Goal: Transaction & Acquisition: Purchase product/service

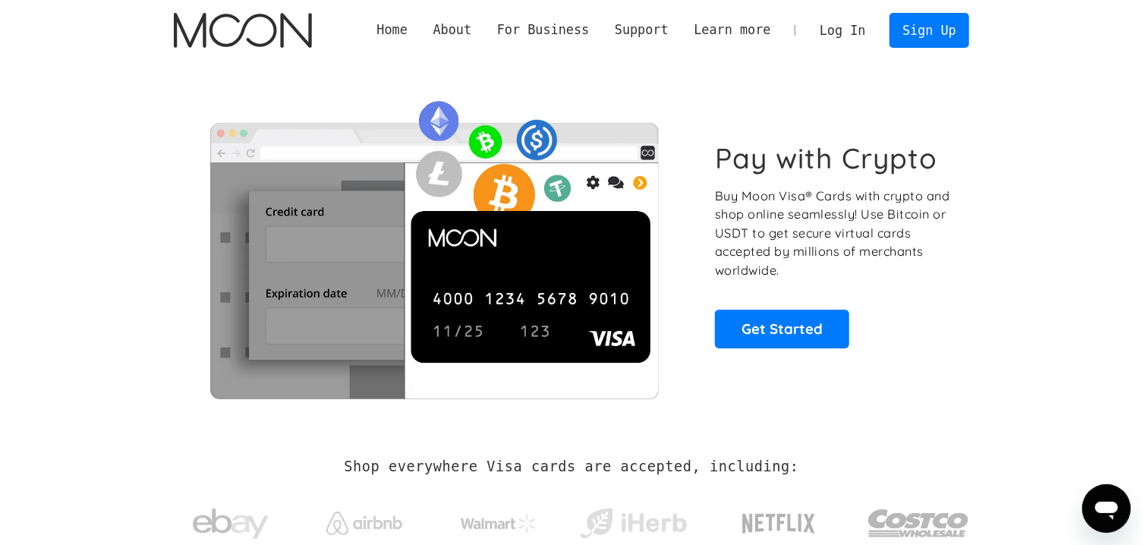
click at [847, 29] on link "Log In" at bounding box center [842, 30] width 71 height 33
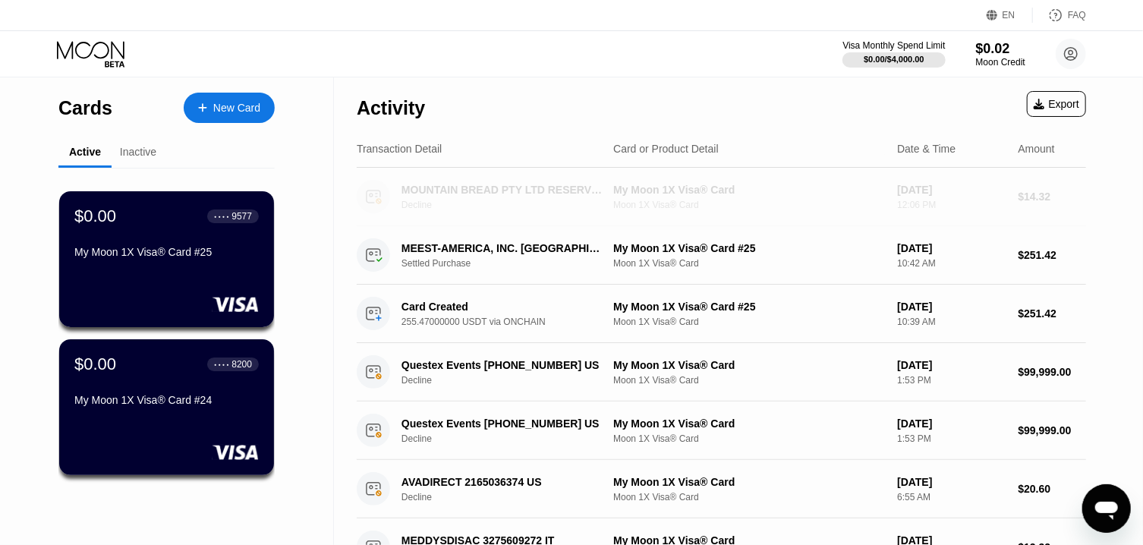
click at [492, 196] on div "MOUNTAIN BREAD PTY LTD RESERVOIR AU" at bounding box center [504, 190] width 205 height 12
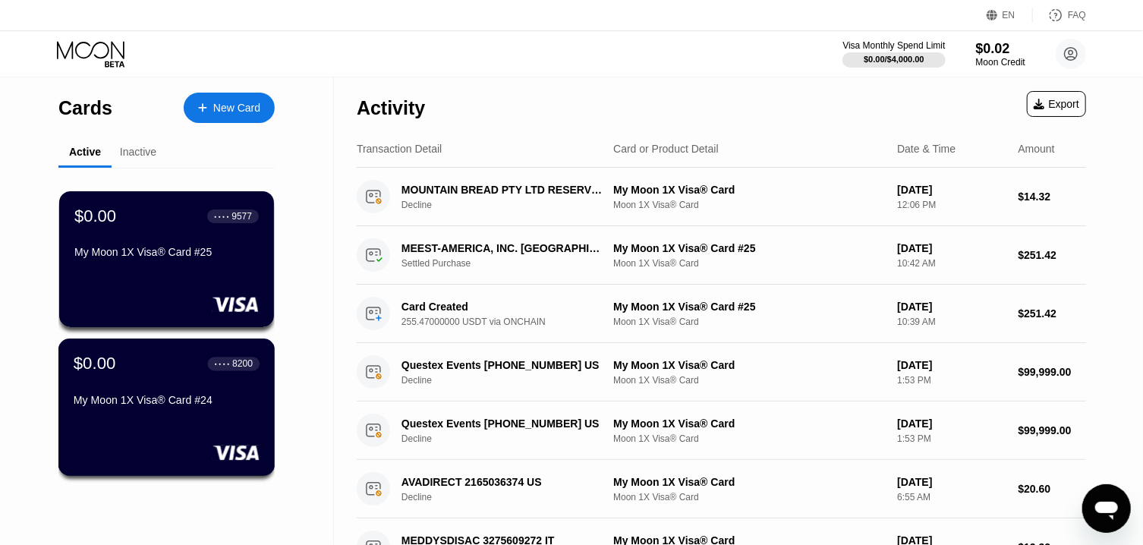
click at [175, 380] on div "$0.00 ● ● ● ● 8200 My Moon 1X Visa® Card #24" at bounding box center [167, 383] width 186 height 58
click at [239, 105] on div "New Card" at bounding box center [236, 108] width 47 height 13
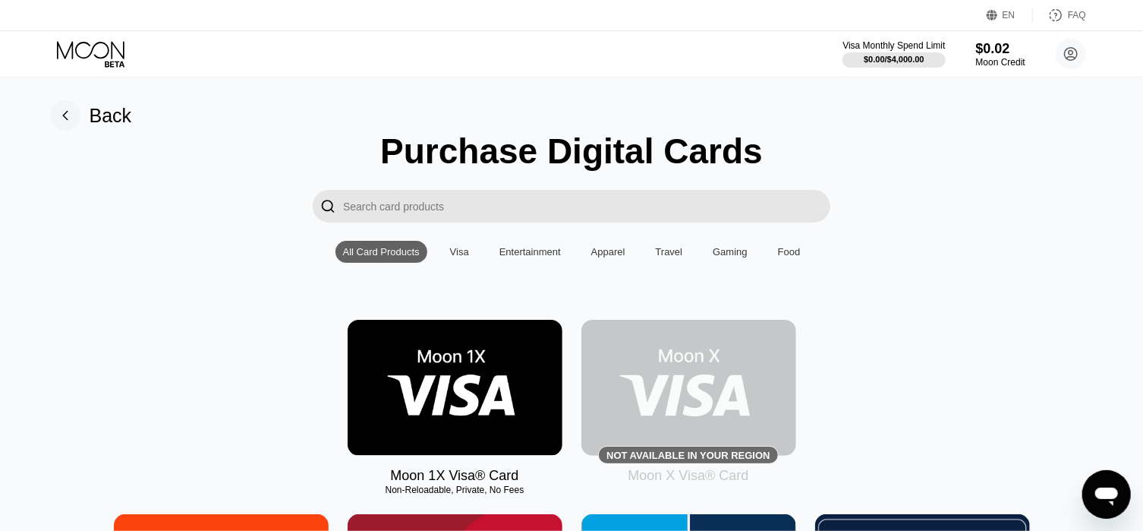
click at [429, 365] on img at bounding box center [455, 388] width 215 height 136
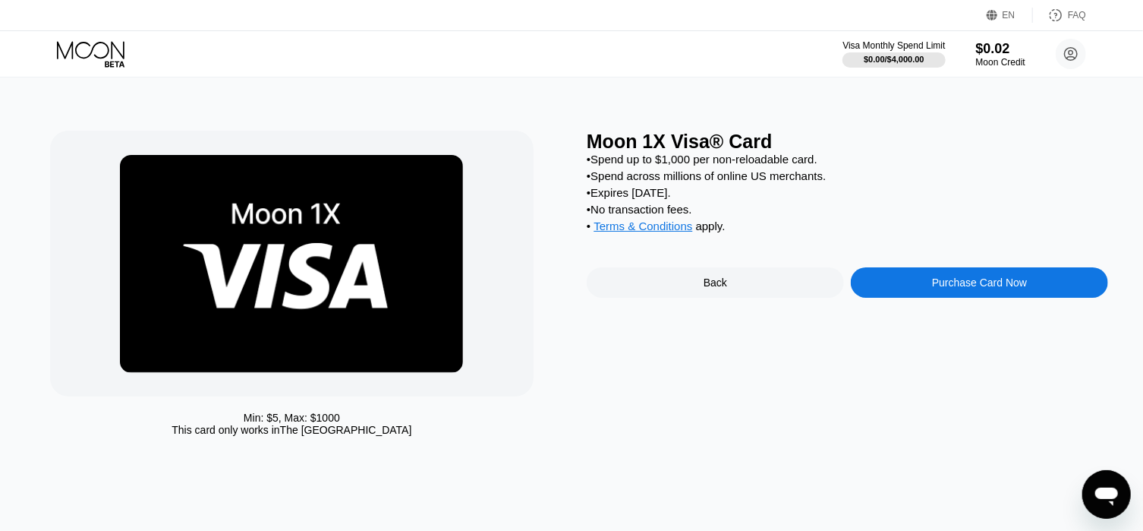
click at [935, 289] on div "Purchase Card Now" at bounding box center [979, 282] width 95 height 12
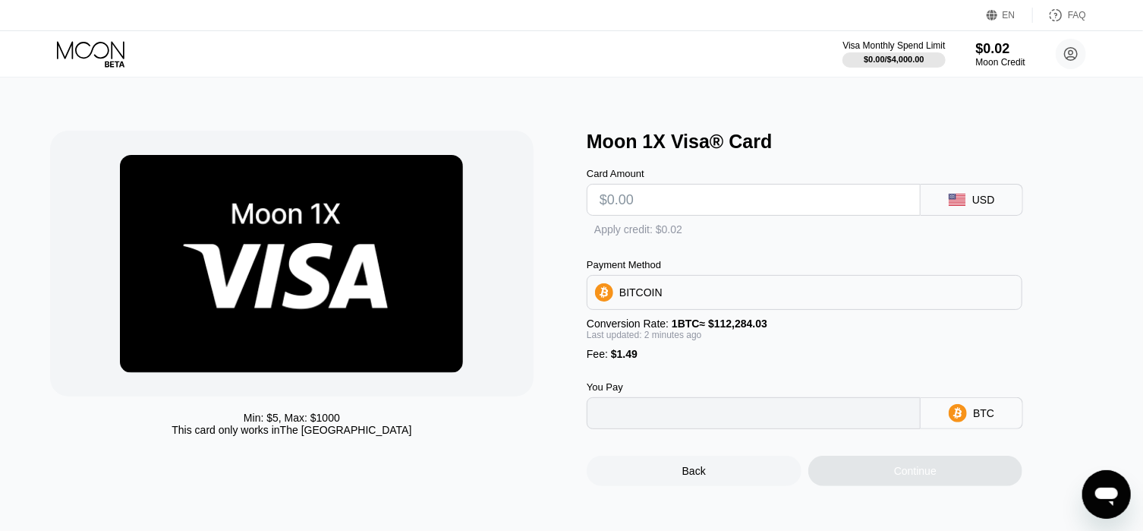
type input "0"
click at [734, 213] on input "text" at bounding box center [754, 200] width 308 height 30
type input "$2"
type input "0.00003109"
type input "$22"
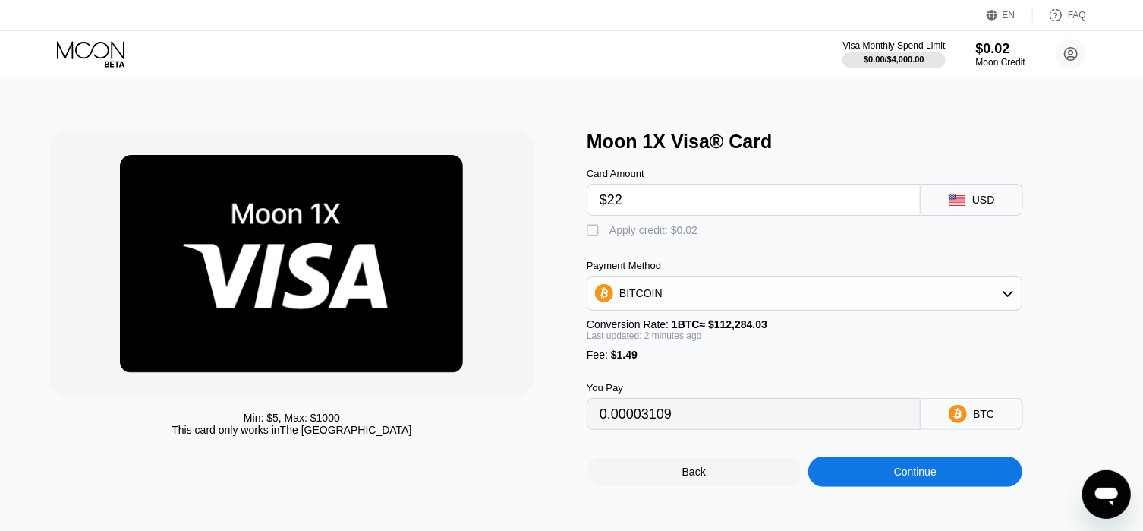
type input "0.00020921"
type input "$227"
type input "0.00203493"
type input "$227.71"
type input "0.00204126"
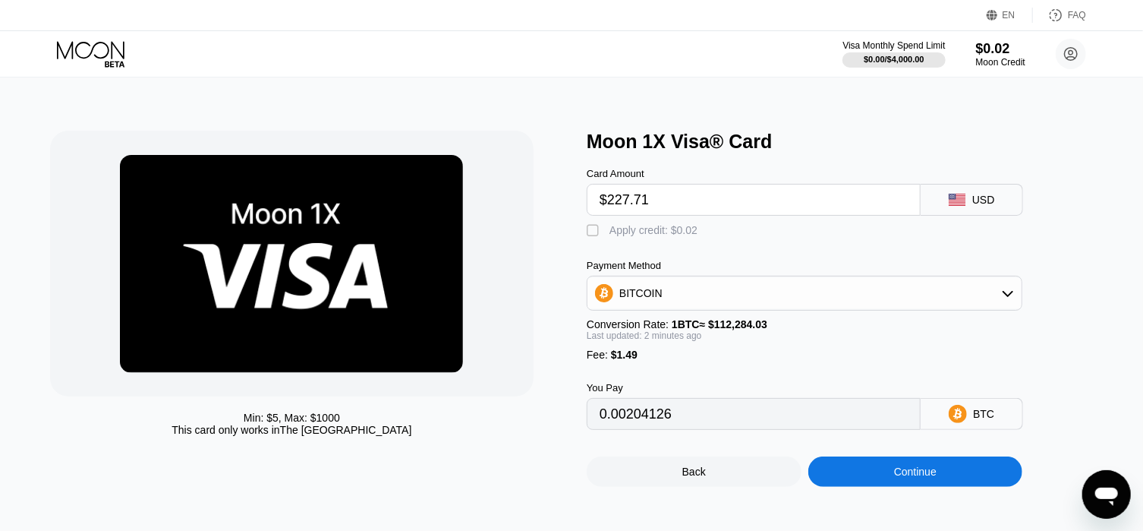
type input "$227.71"
click at [889, 295] on div "BITCOIN" at bounding box center [805, 293] width 434 height 30
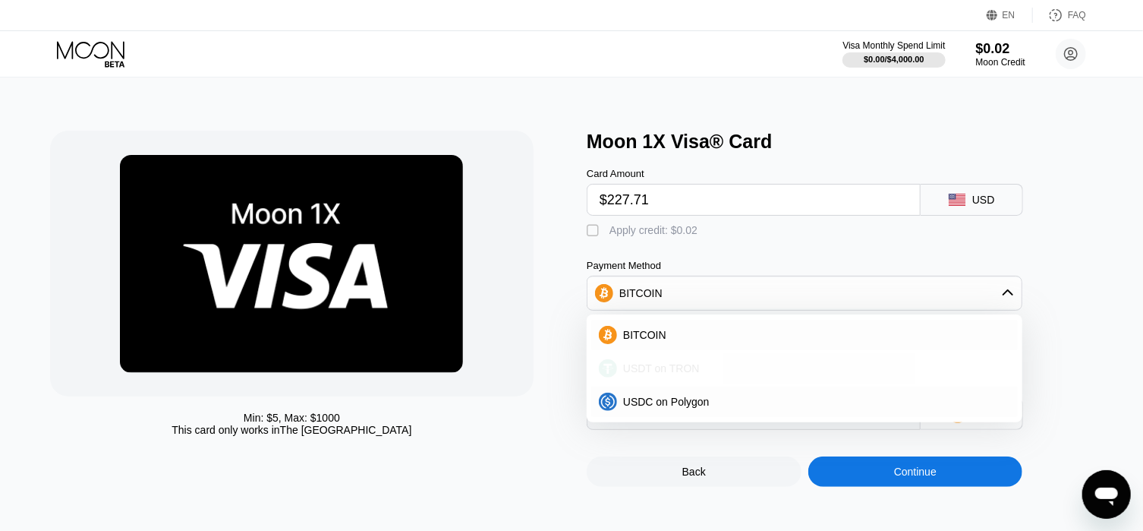
click at [698, 374] on div "USDT on TRON" at bounding box center [813, 368] width 393 height 12
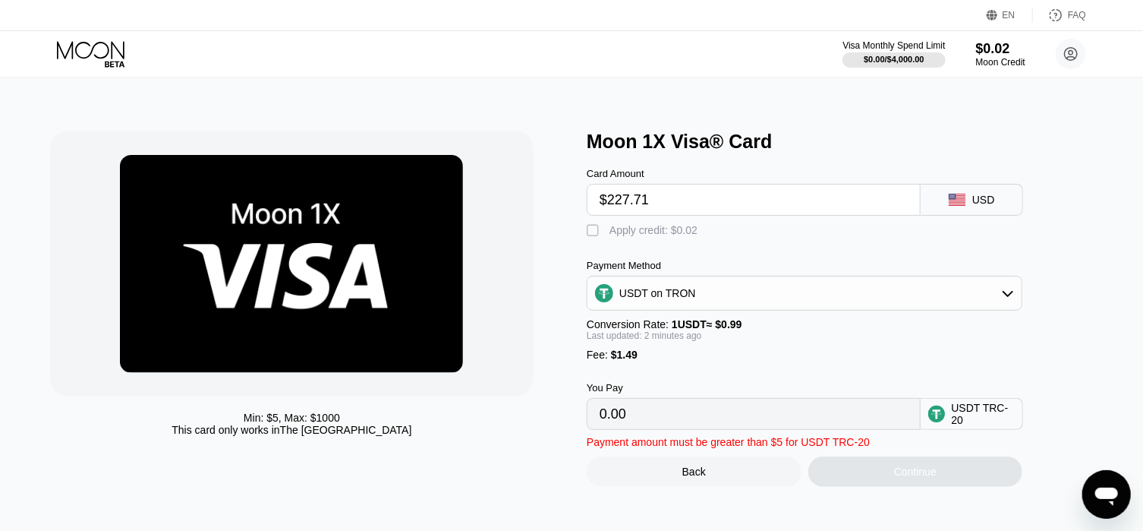
type input "231.52"
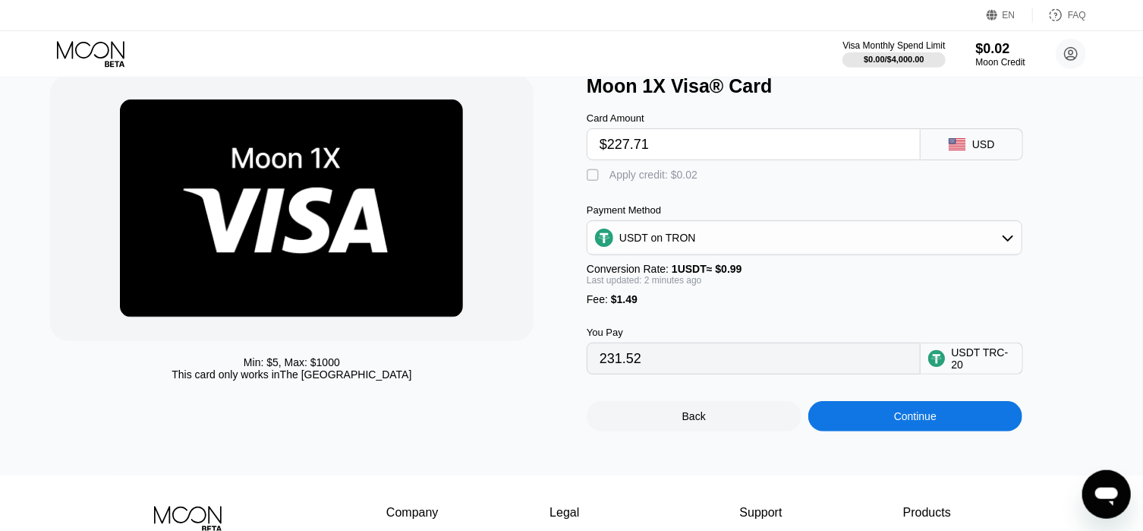
scroll to position [81, 0]
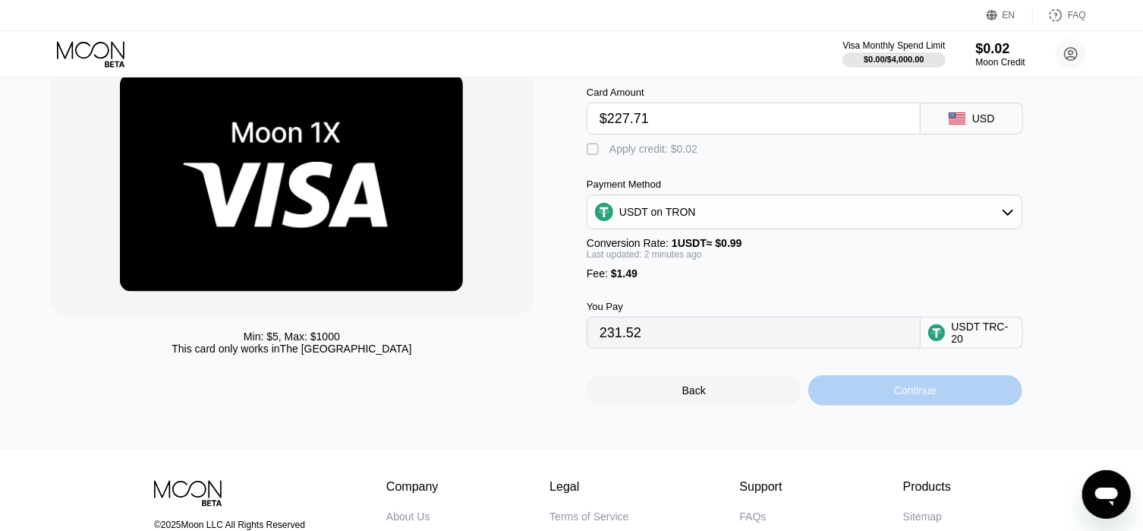
click at [863, 404] on div "Continue" at bounding box center [916, 390] width 215 height 30
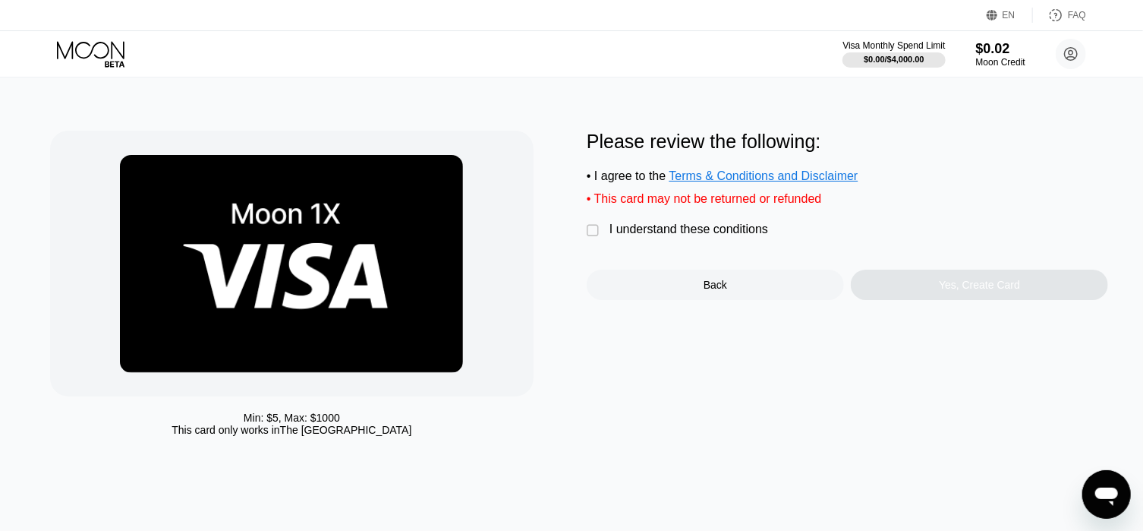
click at [623, 236] on div "I understand these conditions" at bounding box center [689, 229] width 159 height 14
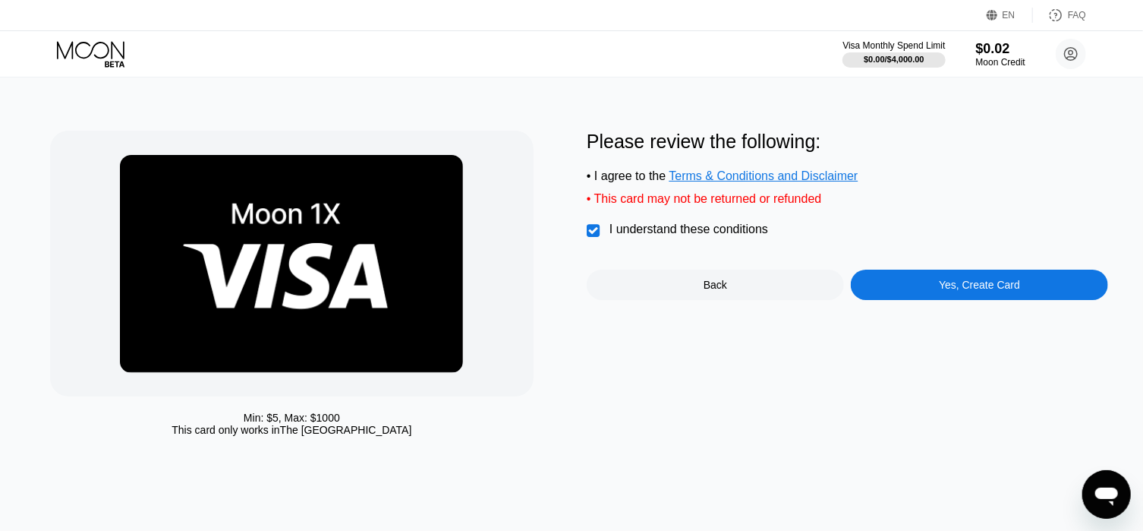
click at [931, 290] on div "Yes, Create Card" at bounding box center [979, 285] width 257 height 30
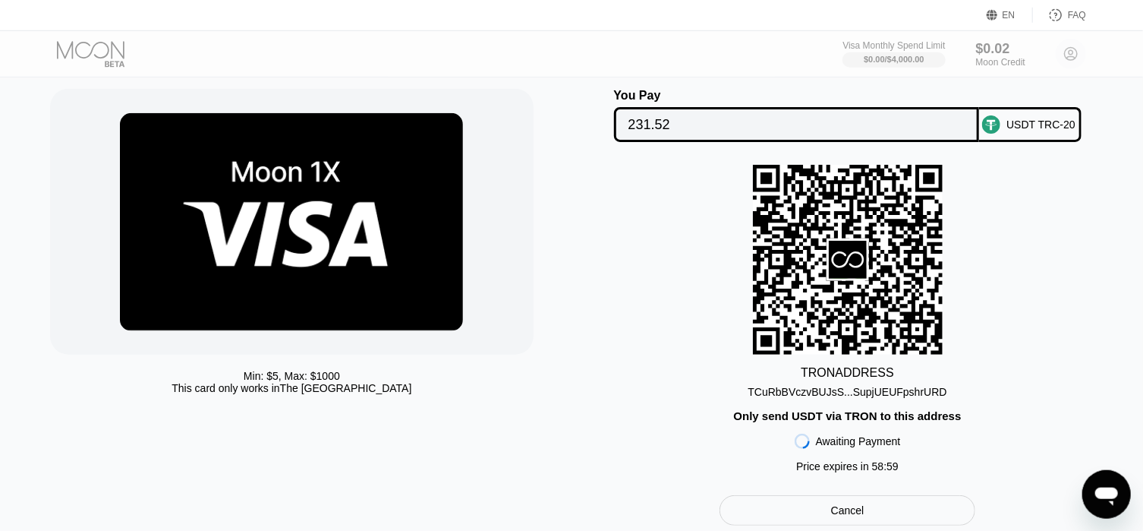
scroll to position [81, 0]
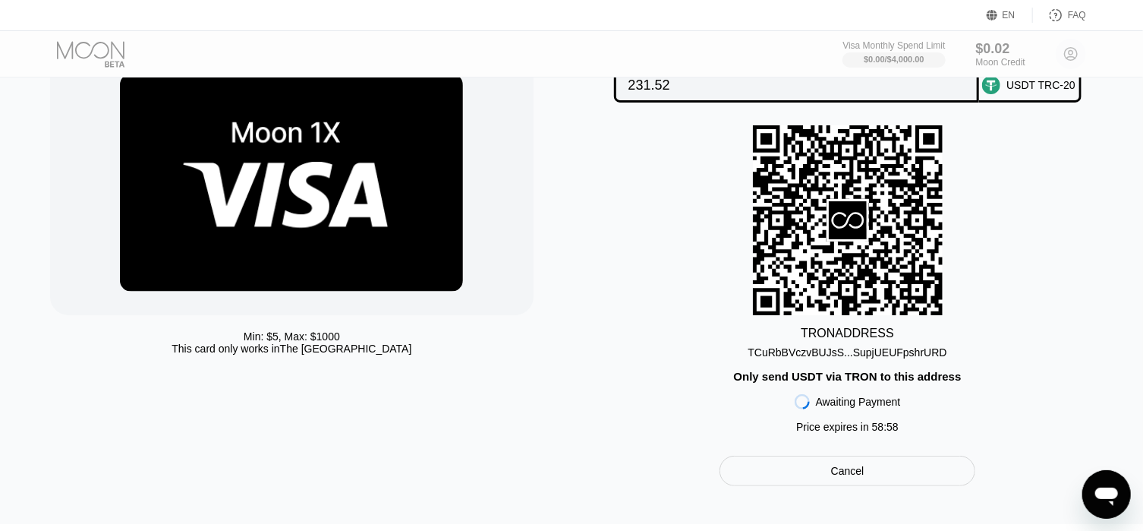
click at [918, 354] on div "TCuRbBVczvBUJsS...SupjUEUFpshrURD" at bounding box center [848, 352] width 199 height 12
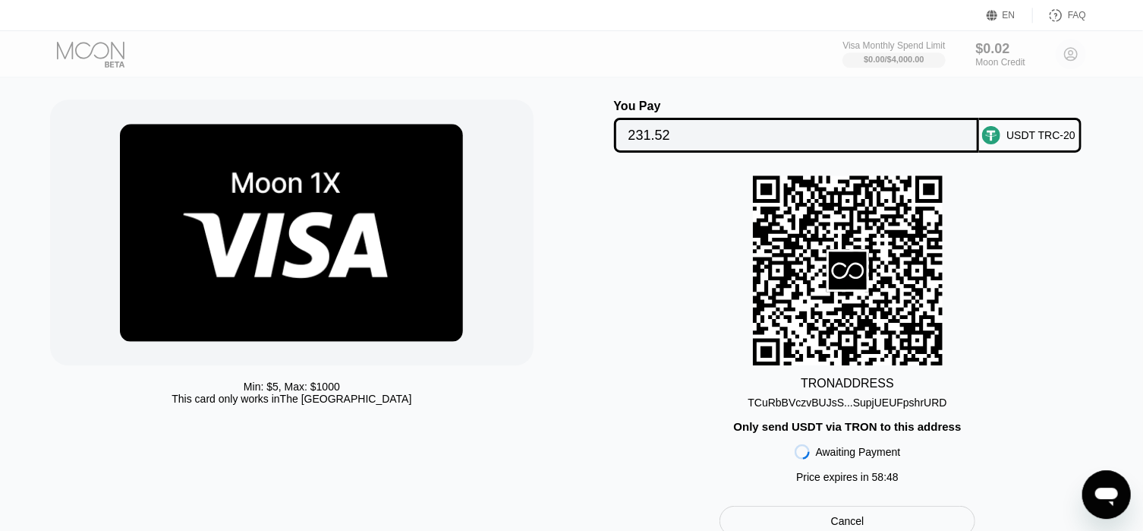
scroll to position [0, 0]
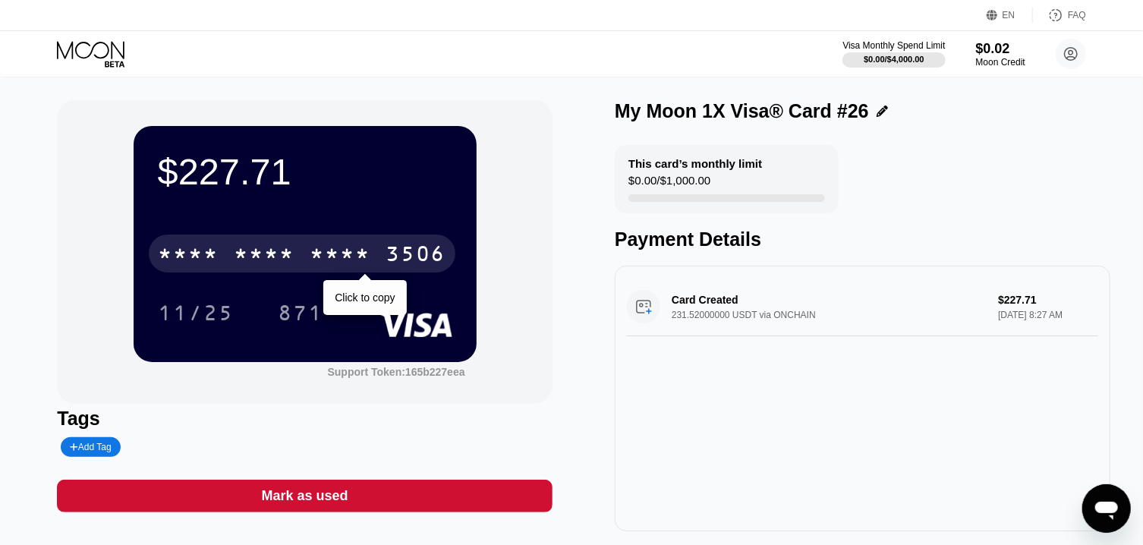
click at [417, 249] on div "3506" at bounding box center [416, 256] width 61 height 24
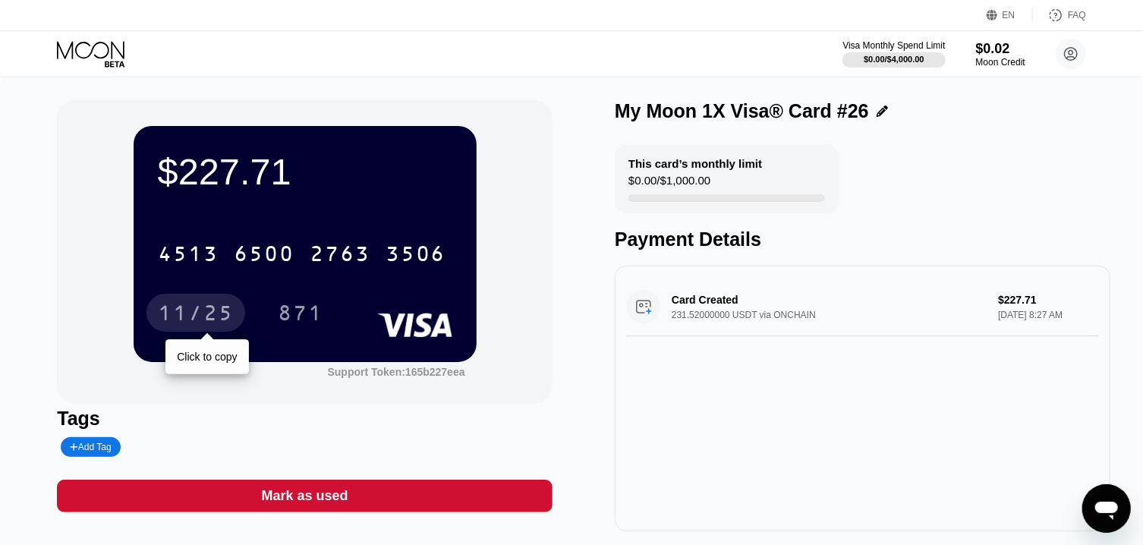
click at [225, 314] on div "11/25" at bounding box center [196, 315] width 76 height 24
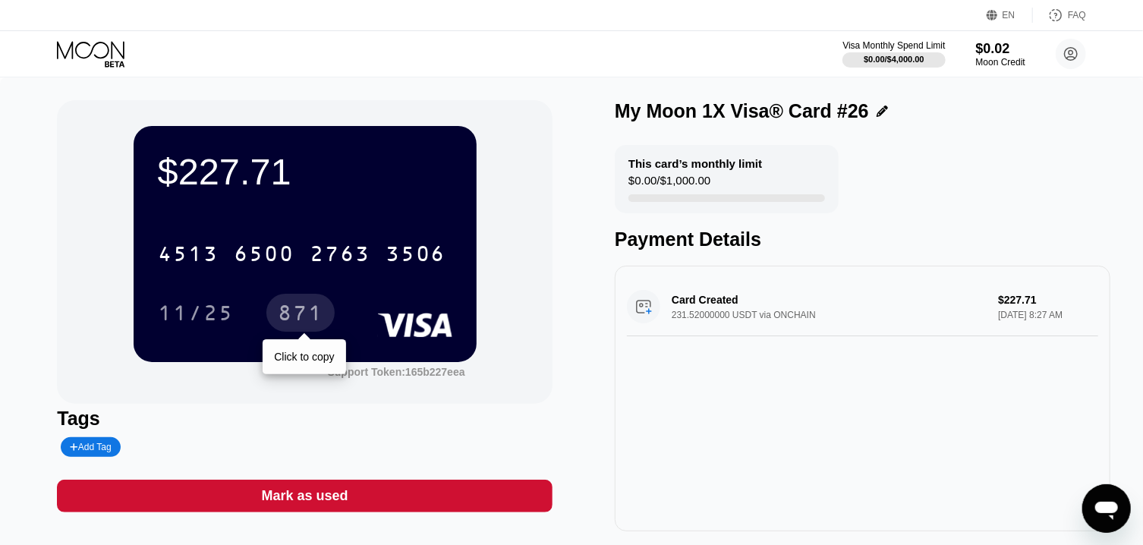
click at [317, 322] on div "871" at bounding box center [301, 315] width 46 height 24
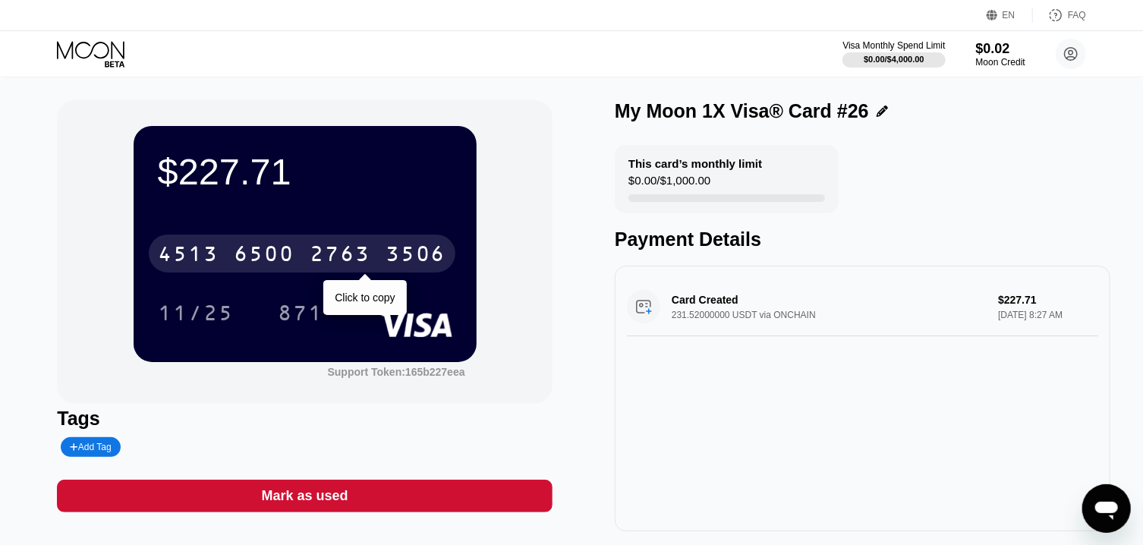
click at [418, 256] on div "3506" at bounding box center [416, 256] width 61 height 24
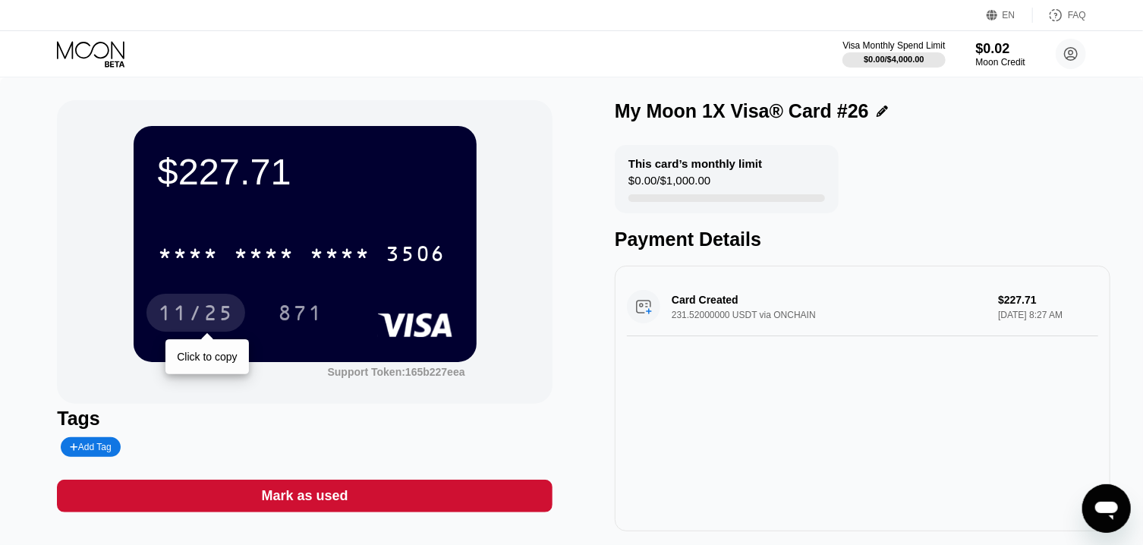
click at [210, 313] on div "11/25" at bounding box center [196, 315] width 76 height 24
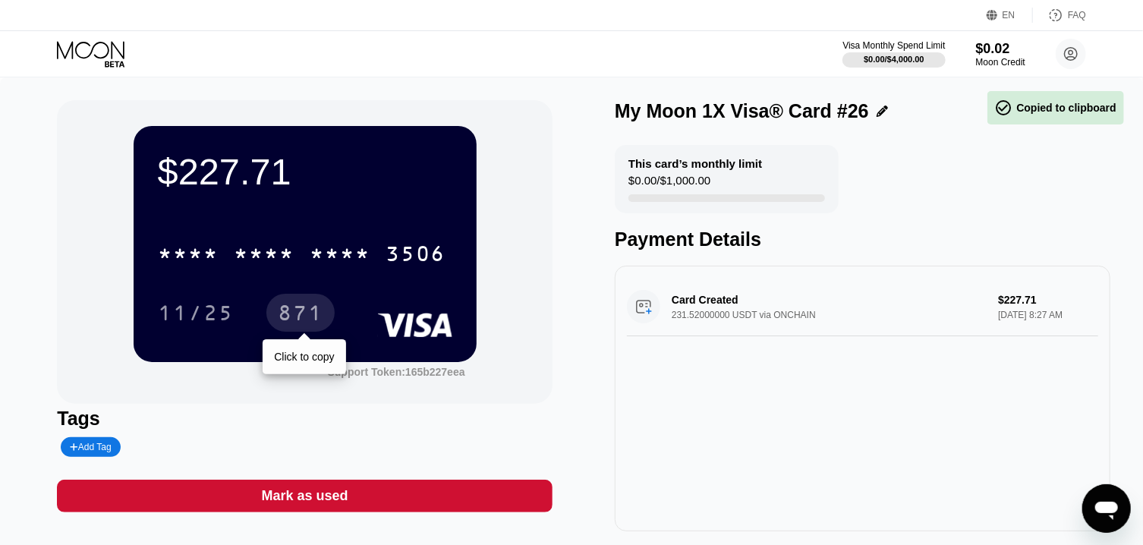
click at [310, 305] on div "871" at bounding box center [301, 313] width 68 height 38
